Goal: Navigation & Orientation: Go to known website

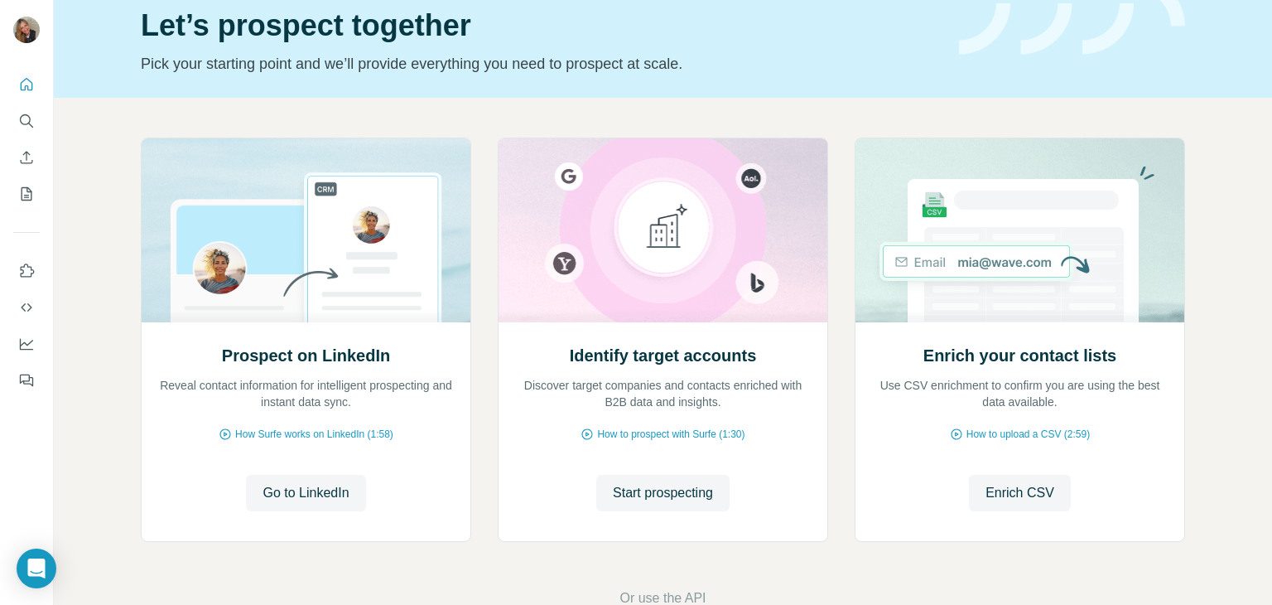
scroll to position [28, 0]
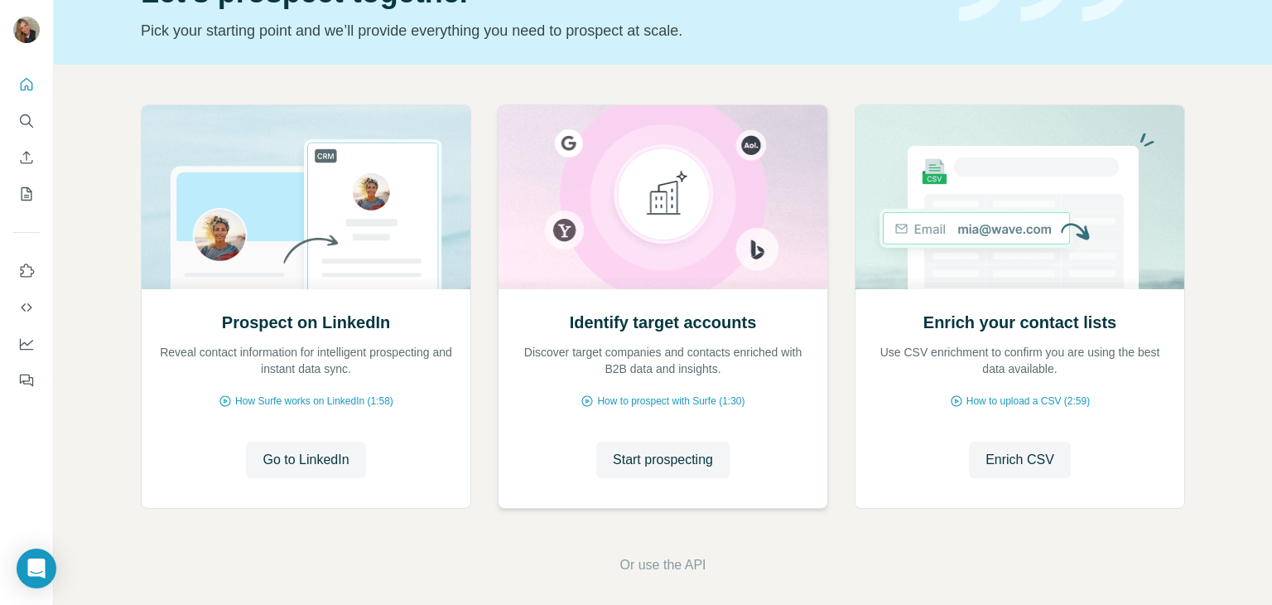
scroll to position [111, 0]
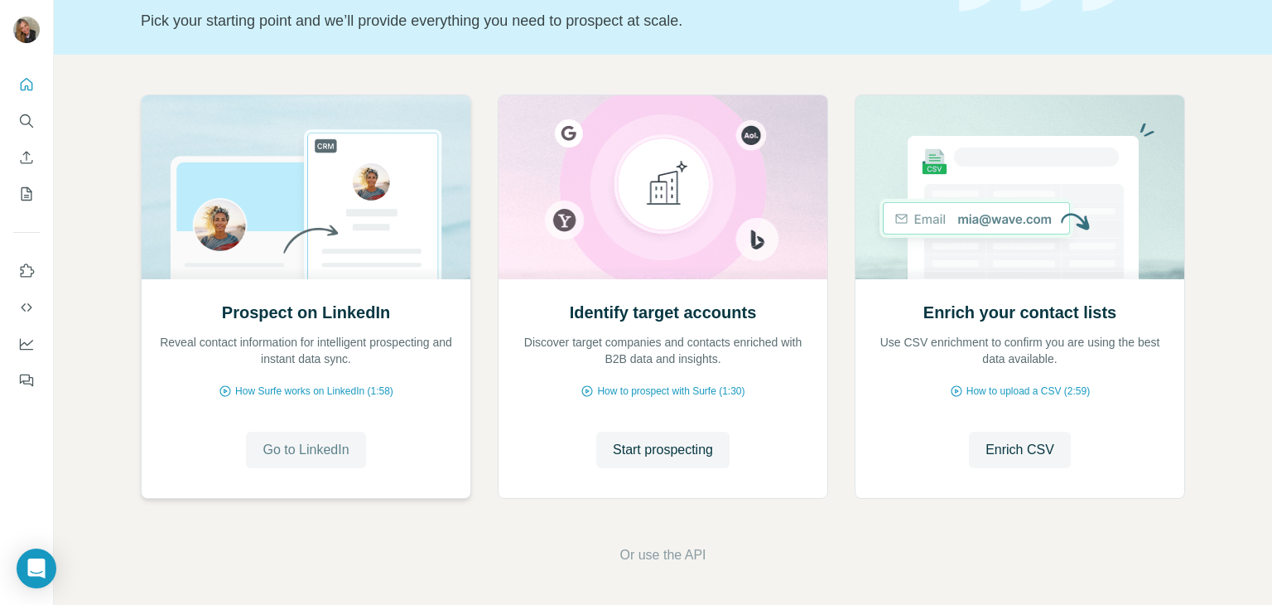
click at [337, 446] on span "Go to LinkedIn" at bounding box center [306, 450] width 86 height 20
